Goal: Transaction & Acquisition: Book appointment/travel/reservation

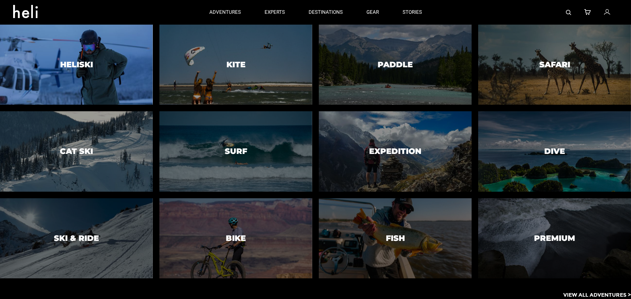
click at [97, 51] on div at bounding box center [76, 65] width 156 height 82
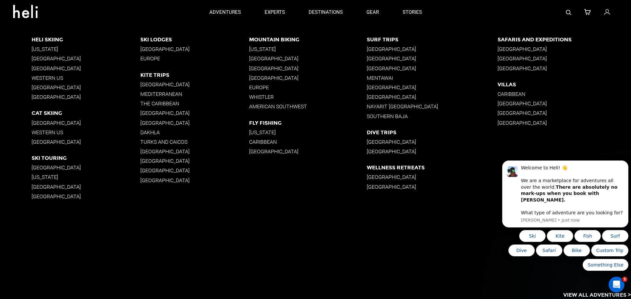
click at [53, 76] on p "Western US" at bounding box center [86, 78] width 109 height 6
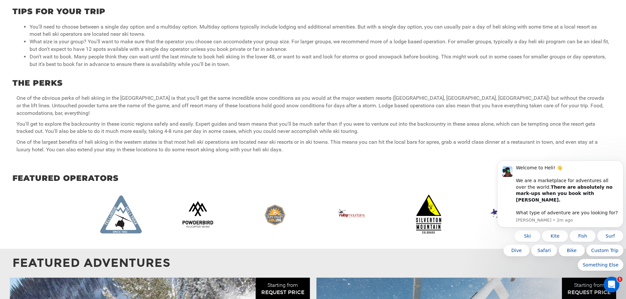
scroll to position [394, 0]
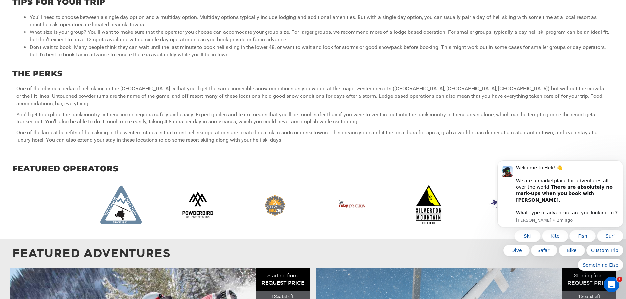
click at [204, 201] on img at bounding box center [198, 205] width 43 height 38
